Goal: Information Seeking & Learning: Learn about a topic

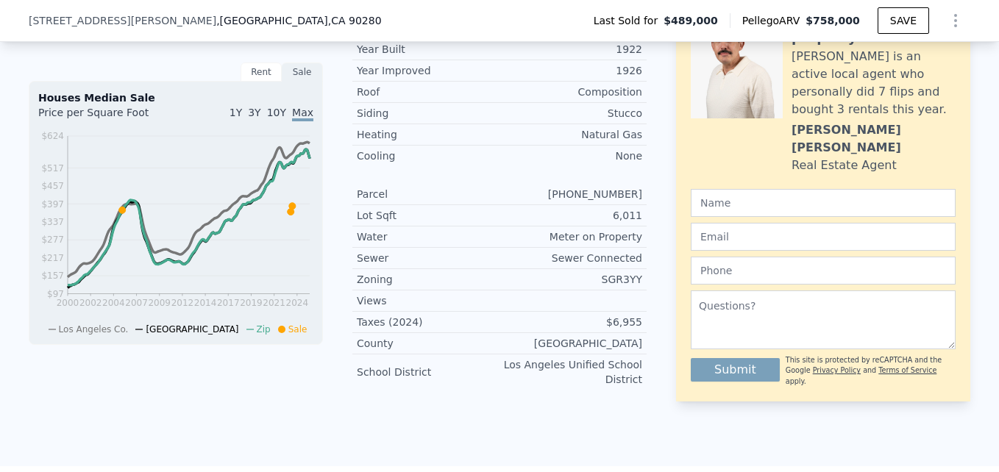
scroll to position [562, 0]
drag, startPoint x: 600, startPoint y: 269, endPoint x: 641, endPoint y: 268, distance: 40.5
click at [641, 268] on div "Zoning SGR3YY" at bounding box center [499, 278] width 294 height 21
drag, startPoint x: 641, startPoint y: 268, endPoint x: 620, endPoint y: 268, distance: 20.6
drag, startPoint x: 620, startPoint y: 268, endPoint x: 613, endPoint y: 346, distance: 78.2
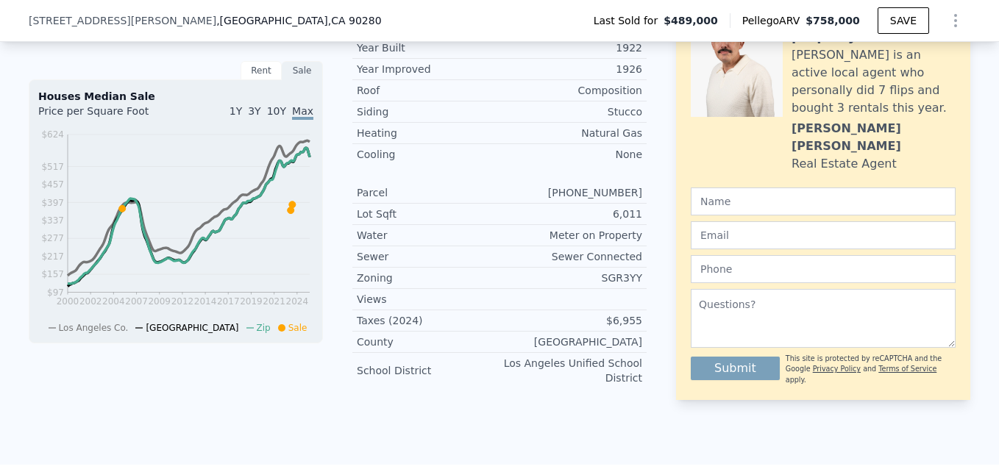
click at [613, 353] on div "School District [GEOGRAPHIC_DATA]" at bounding box center [499, 370] width 294 height 35
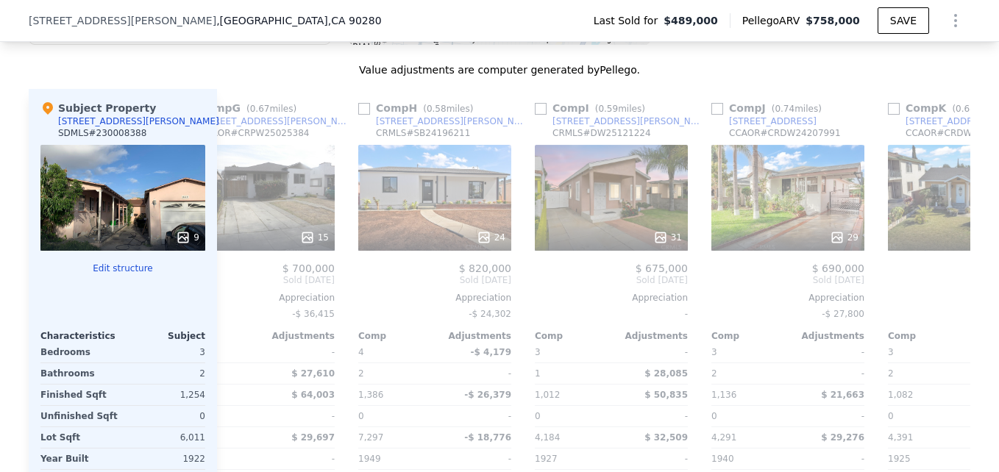
scroll to position [0, 1113]
click at [658, 194] on div "31" at bounding box center [610, 198] width 153 height 106
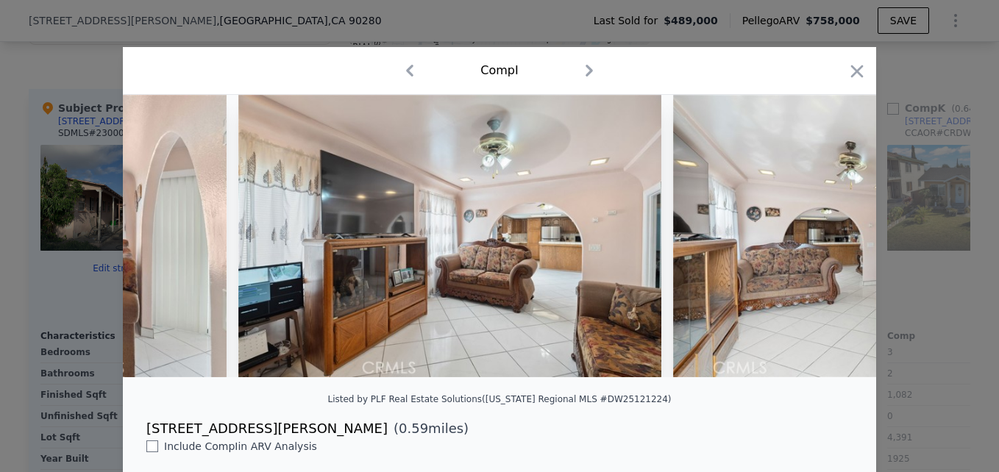
scroll to position [0, 7763]
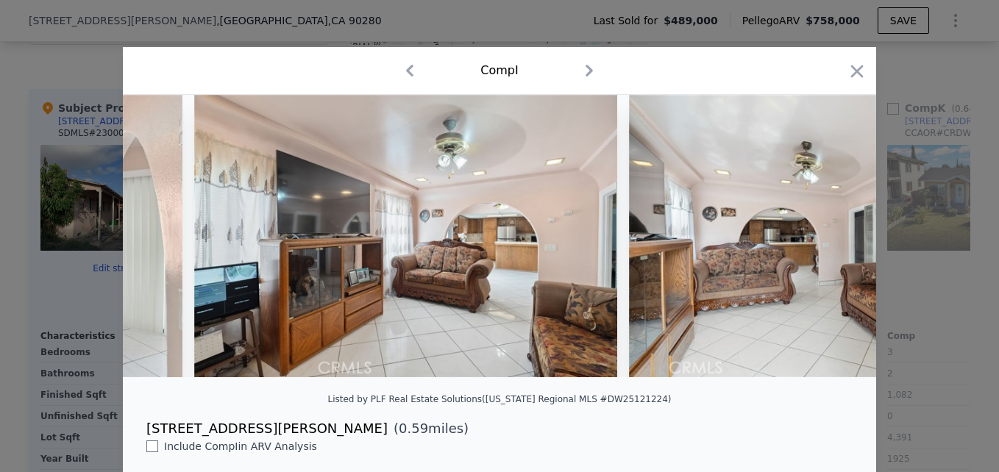
click at [849, 85] on div at bounding box center [857, 74] width 21 height 26
click at [852, 63] on icon "button" at bounding box center [857, 71] width 21 height 21
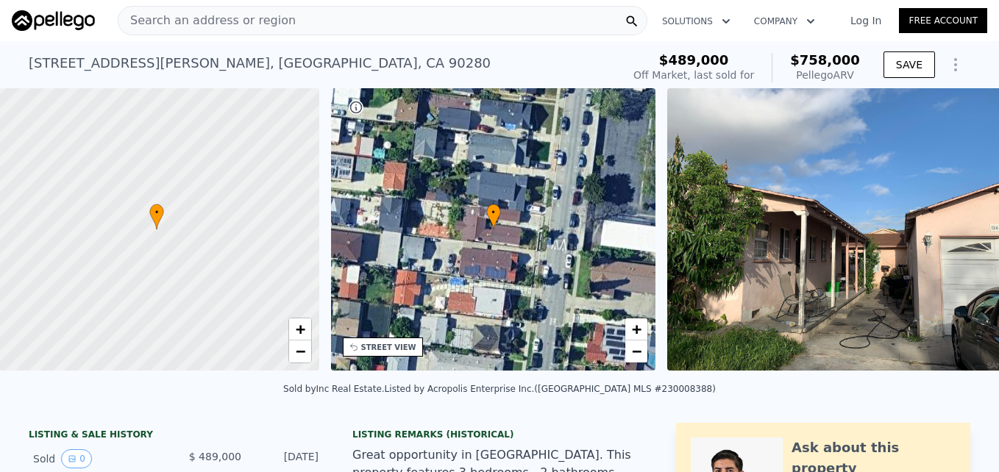
scroll to position [0, 6]
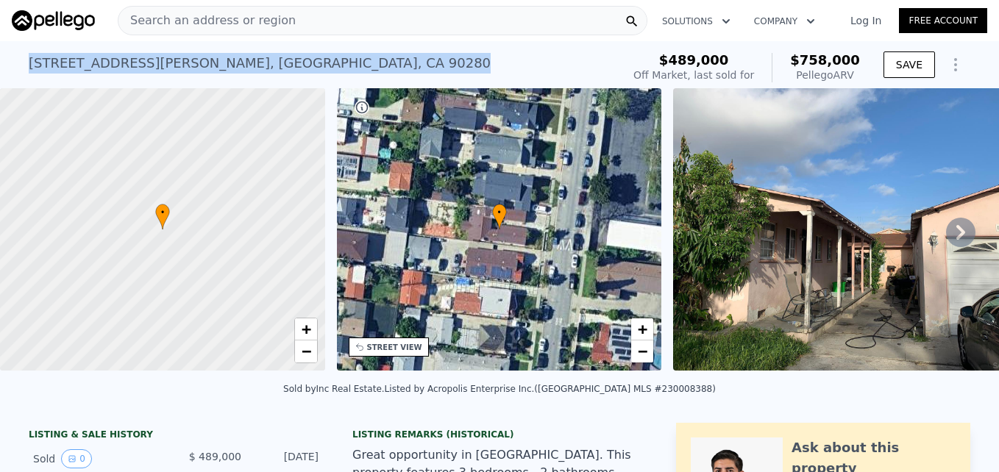
drag, startPoint x: 21, startPoint y: 57, endPoint x: 293, endPoint y: 46, distance: 271.6
click at [293, 46] on div "[STREET_ADDRESS][PERSON_NAME] Sold [DATE] for $489k (~ARV $758k ) $489,000 Off …" at bounding box center [499, 64] width 999 height 47
copy div "[STREET_ADDRESS][PERSON_NAME]"
